Goal: Information Seeking & Learning: Learn about a topic

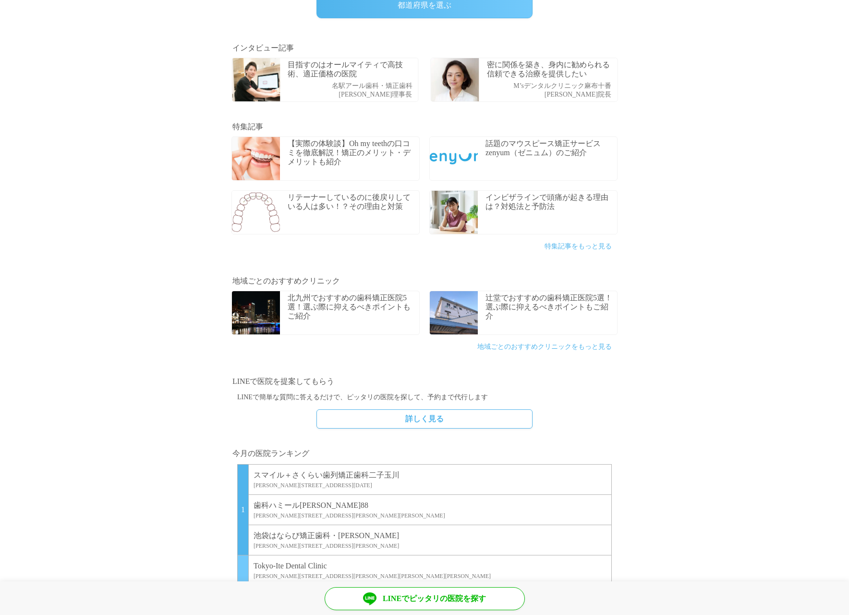
scroll to position [480, 0]
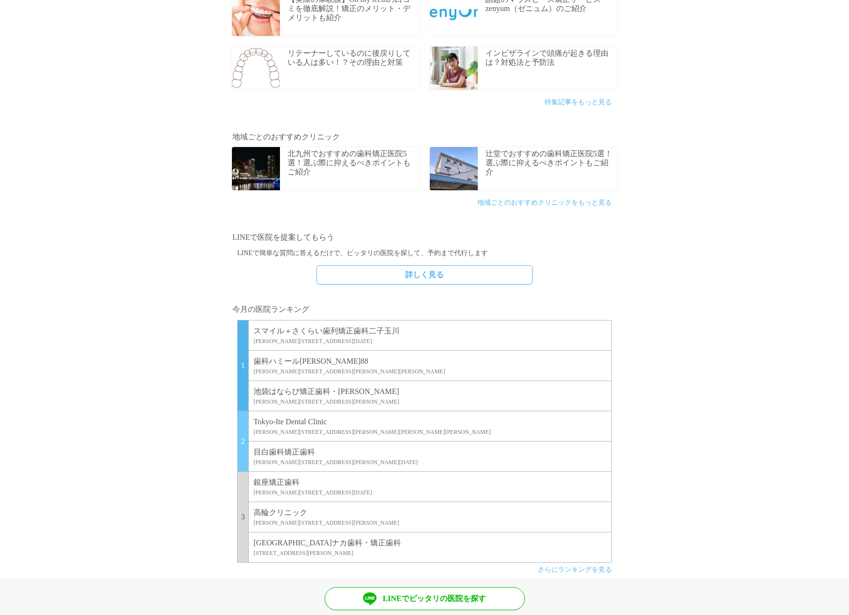
click at [352, 327] on p "スマイル＋さくらい歯列矯正歯科二子玉川" at bounding box center [430, 331] width 353 height 12
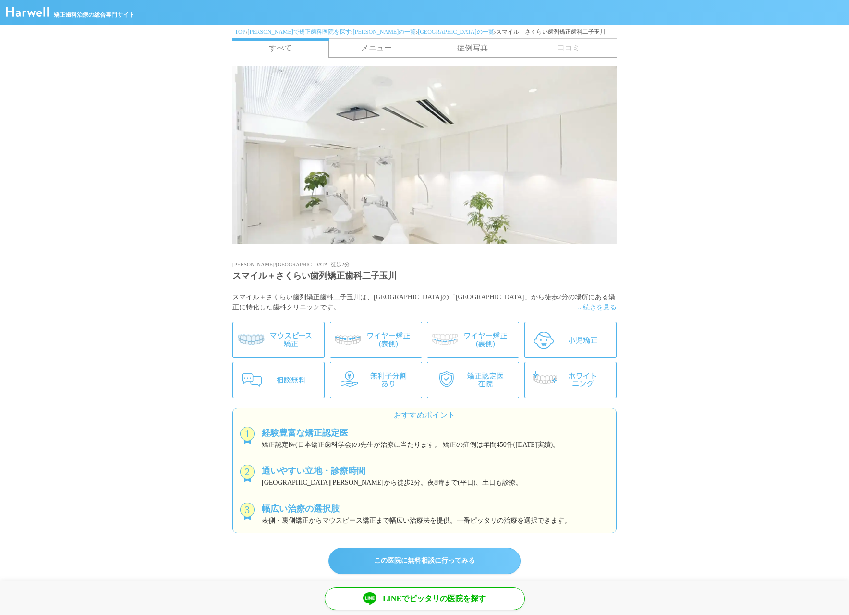
click at [370, 46] on link "メニュー" at bounding box center [377, 48] width 96 height 18
click at [476, 43] on link "症例写真" at bounding box center [473, 48] width 96 height 18
click at [294, 51] on link "すべて" at bounding box center [280, 47] width 97 height 19
click at [595, 310] on span "...続きを見る" at bounding box center [597, 307] width 39 height 10
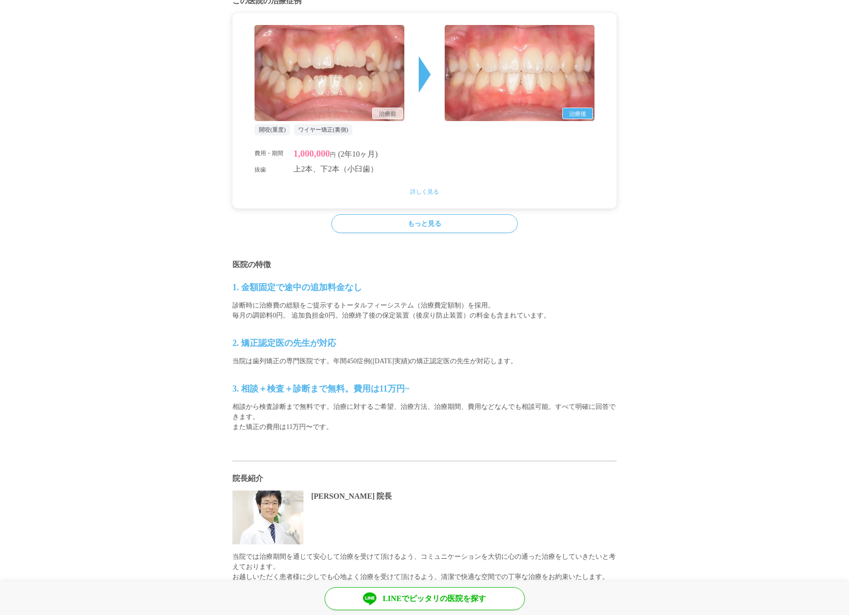
scroll to position [961, 0]
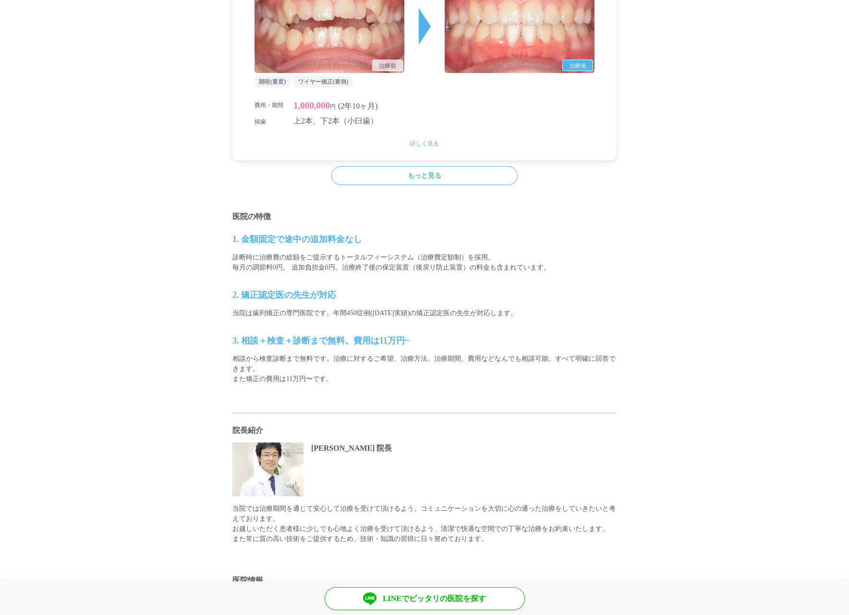
click at [418, 177] on link "もっと見る" at bounding box center [424, 175] width 186 height 19
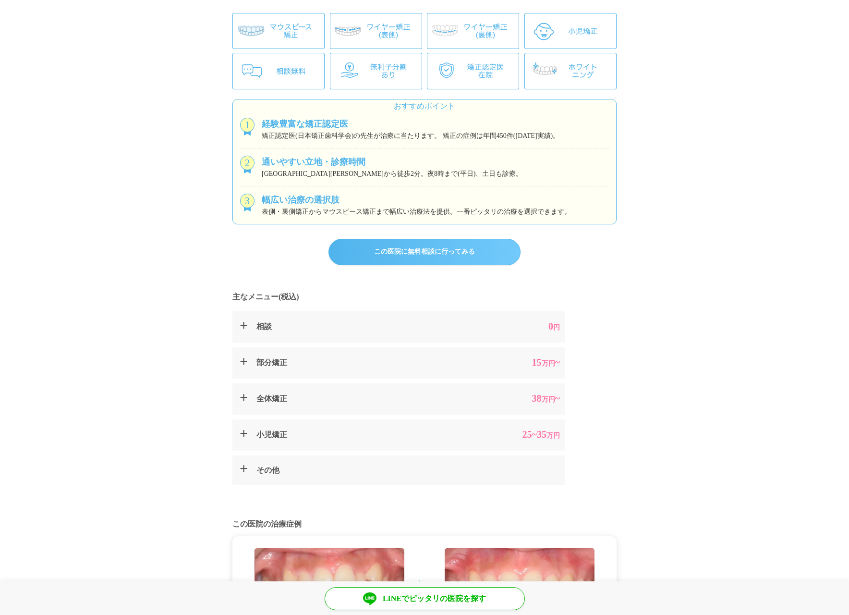
scroll to position [0, 0]
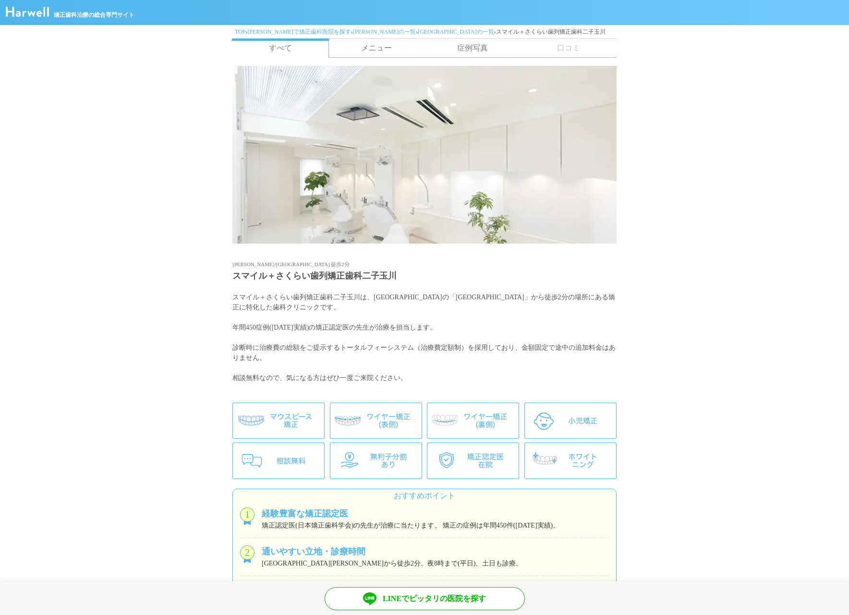
click at [384, 46] on link "メニュー" at bounding box center [377, 48] width 96 height 18
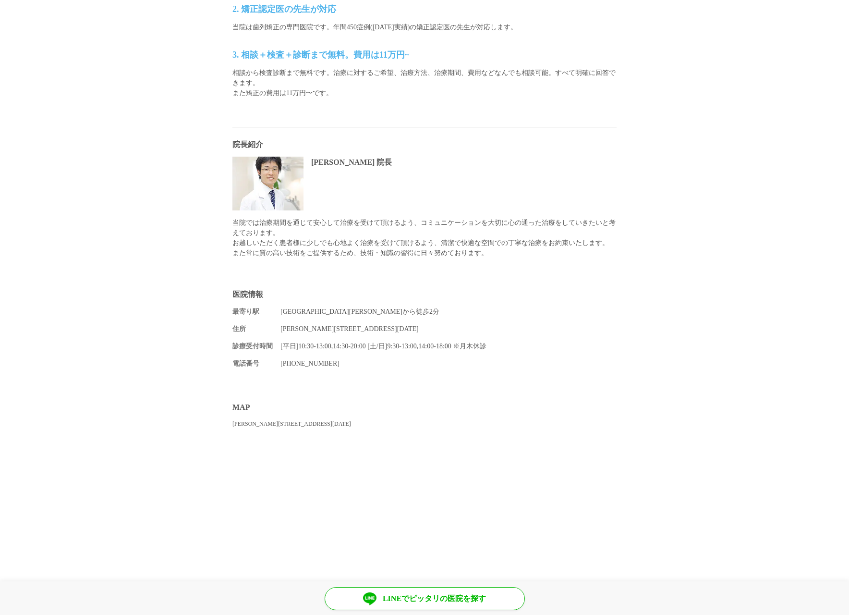
scroll to position [1350, 0]
